Goal: Information Seeking & Learning: Learn about a topic

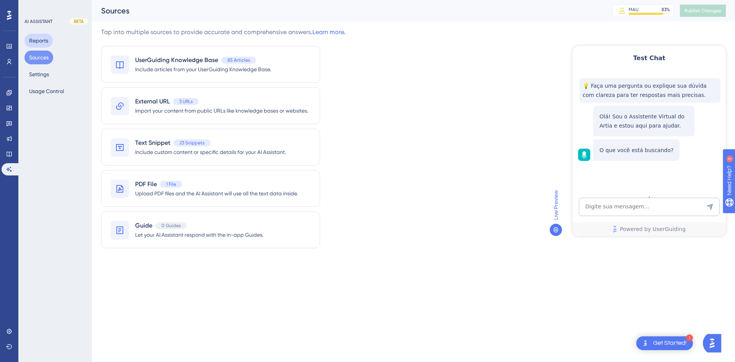
click at [40, 43] on button "Reports" at bounding box center [38, 41] width 28 height 14
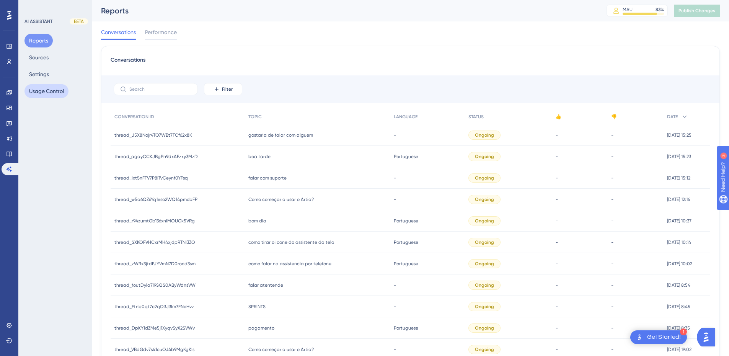
click at [38, 93] on button "Usage Control" at bounding box center [46, 91] width 44 height 14
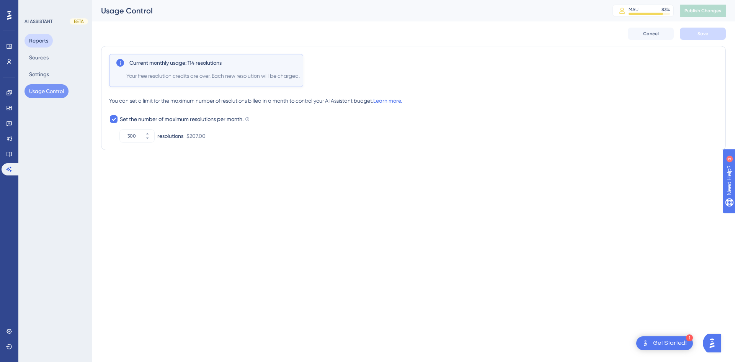
click at [46, 40] on button "Reports" at bounding box center [38, 41] width 28 height 14
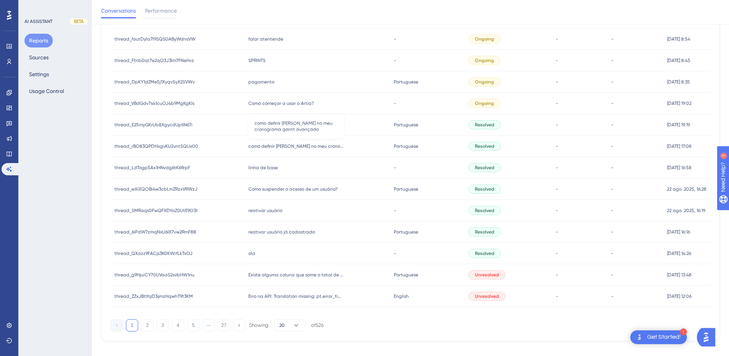
scroll to position [259, 0]
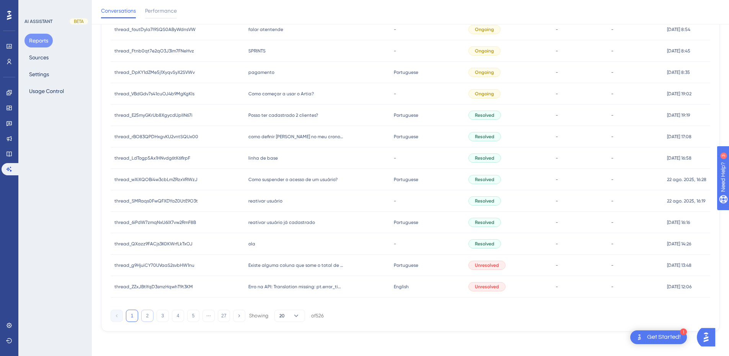
click at [147, 319] on button "2" at bounding box center [147, 316] width 12 height 12
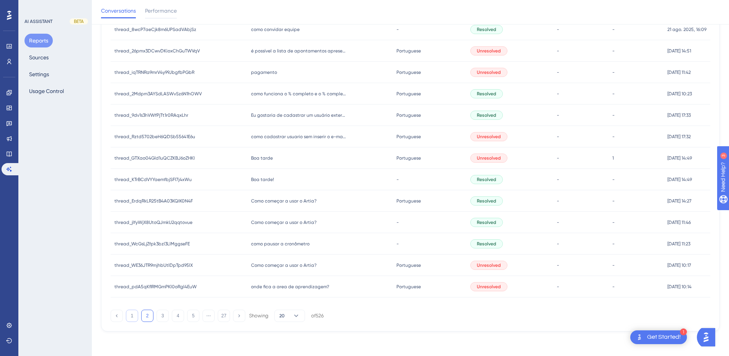
click at [130, 316] on button "1" at bounding box center [132, 316] width 12 height 12
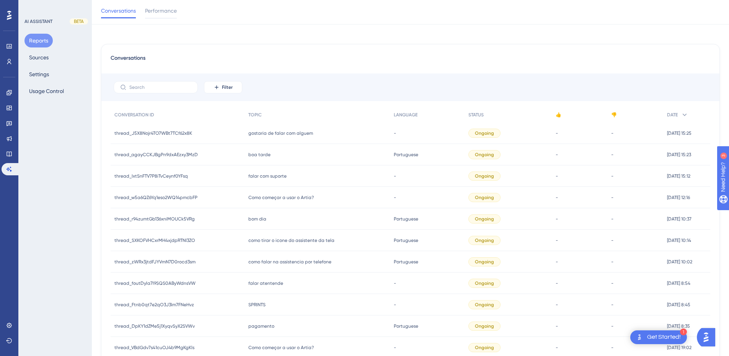
scroll to position [0, 0]
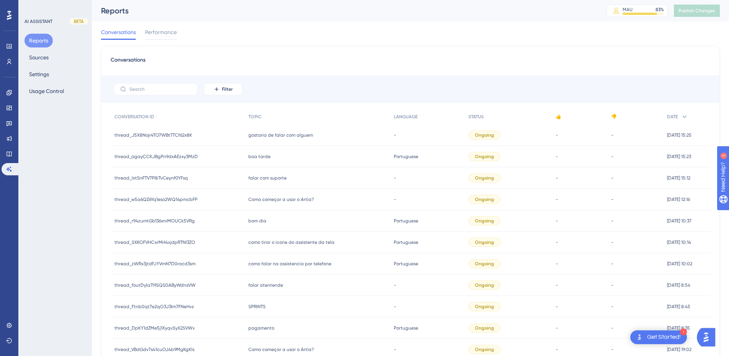
click at [271, 136] on span "gostaria de falar com alguem" at bounding box center [280, 135] width 65 height 6
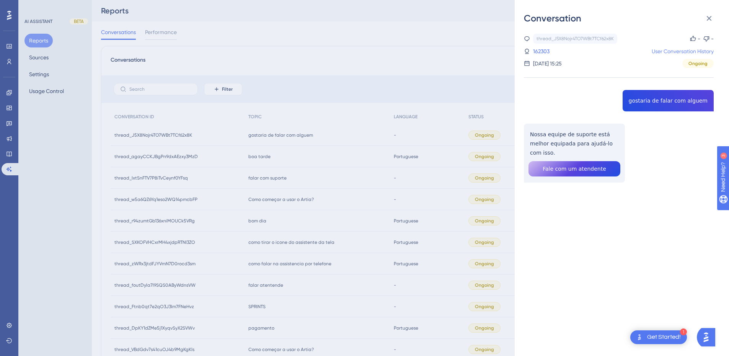
click at [663, 52] on link "User Conversation History" at bounding box center [683, 51] width 62 height 9
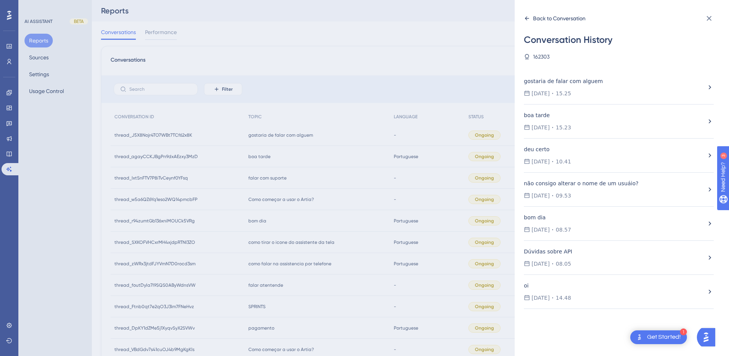
click at [528, 19] on icon at bounding box center [527, 18] width 6 height 6
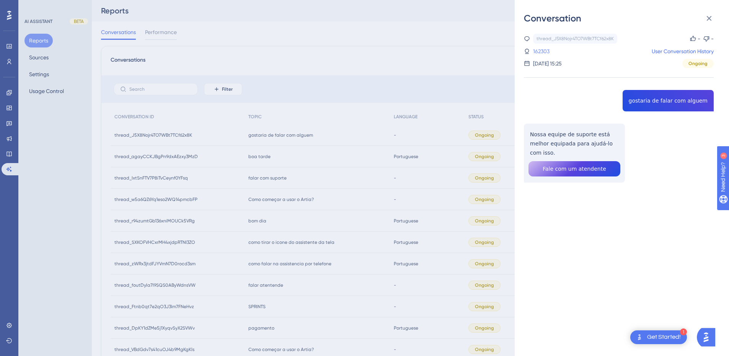
click at [541, 51] on link "162303" at bounding box center [541, 51] width 16 height 9
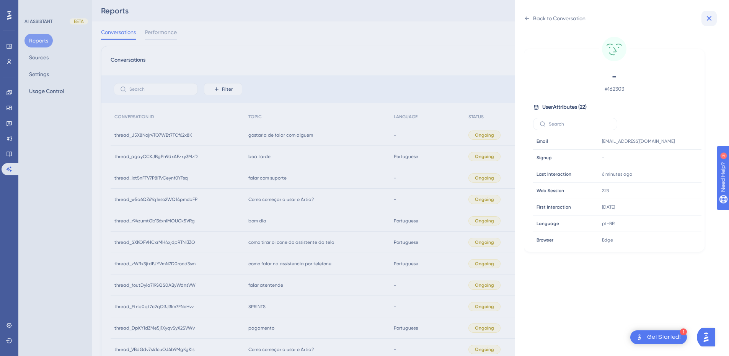
click at [709, 18] on icon at bounding box center [709, 18] width 5 height 5
